Goal: Task Accomplishment & Management: Manage account settings

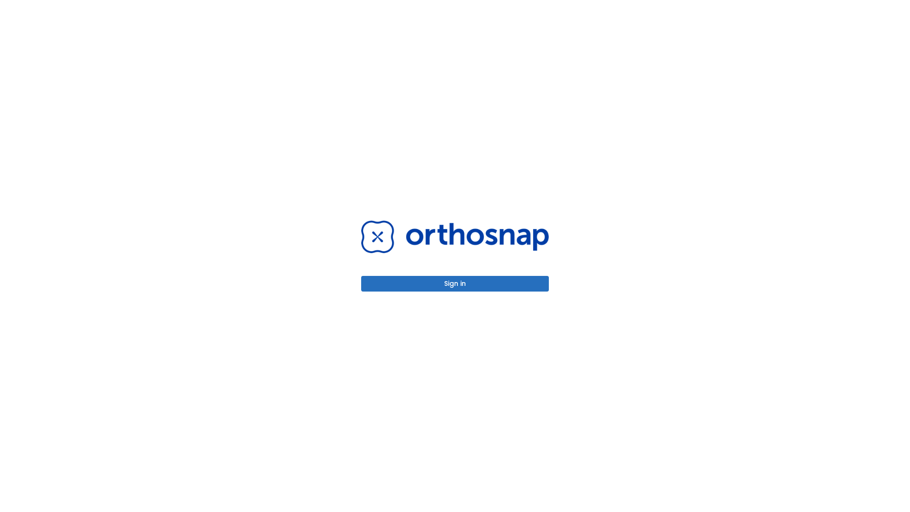
click at [455, 283] on button "Sign in" at bounding box center [455, 284] width 188 height 16
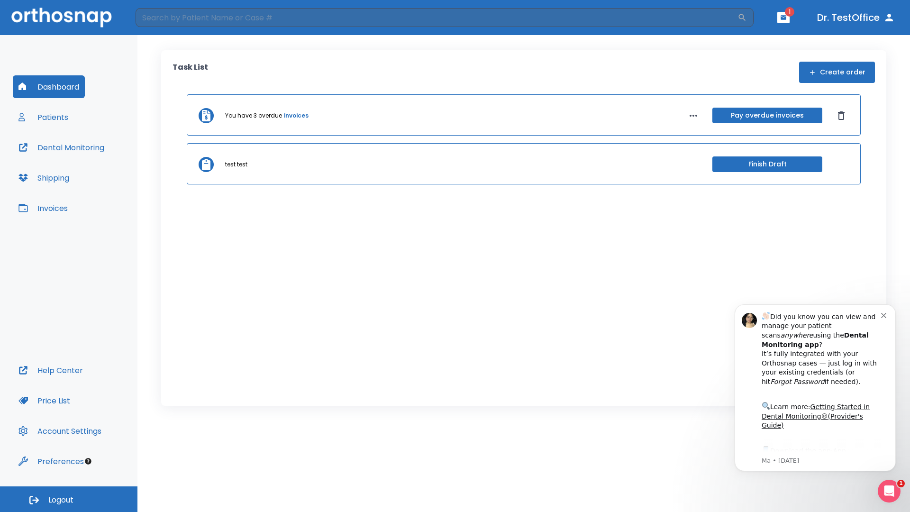
click at [69, 499] on span "Logout" at bounding box center [60, 500] width 25 height 10
